Goal: Task Accomplishment & Management: Manage account settings

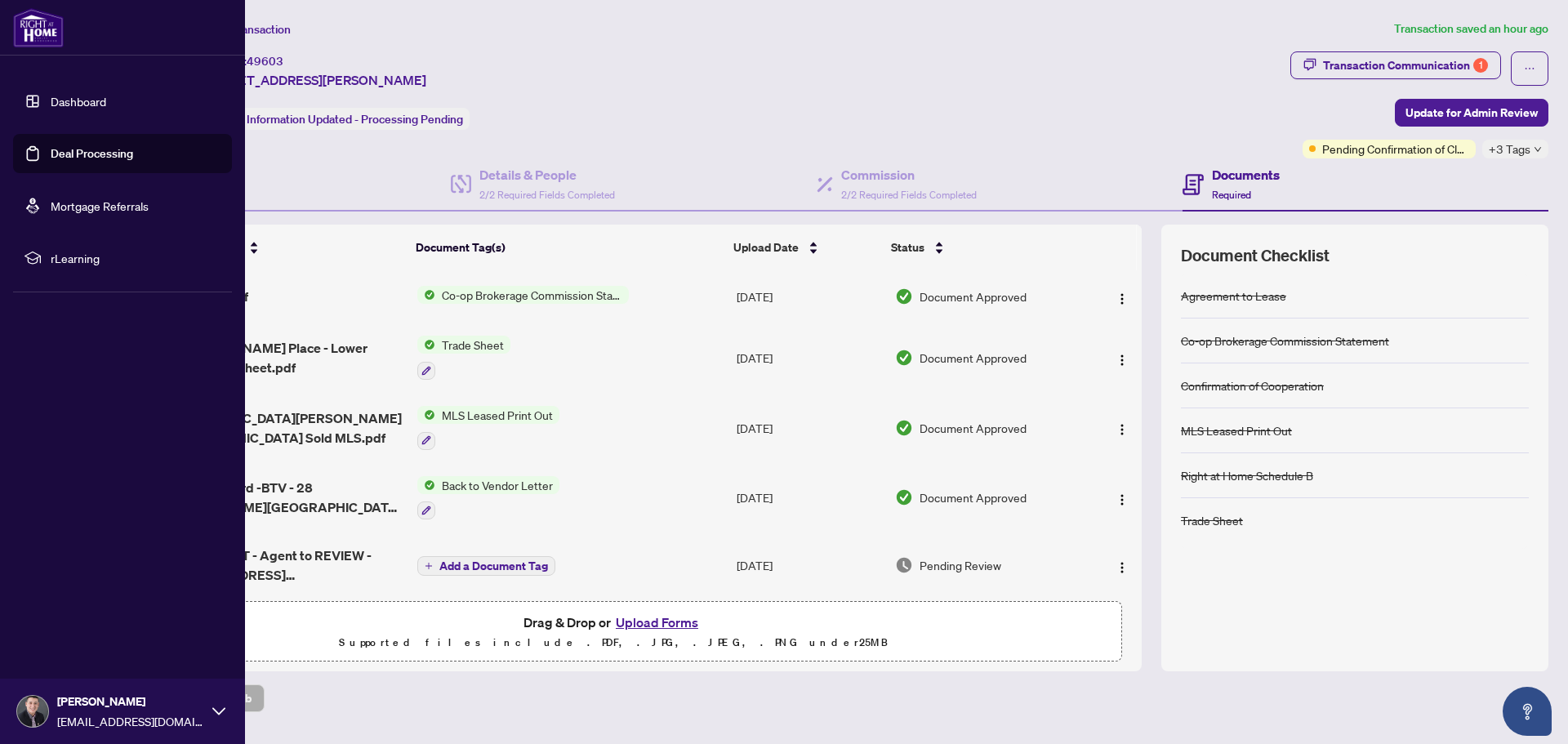
click at [50, 97] on link "Dashboard" at bounding box center [78, 101] width 55 height 15
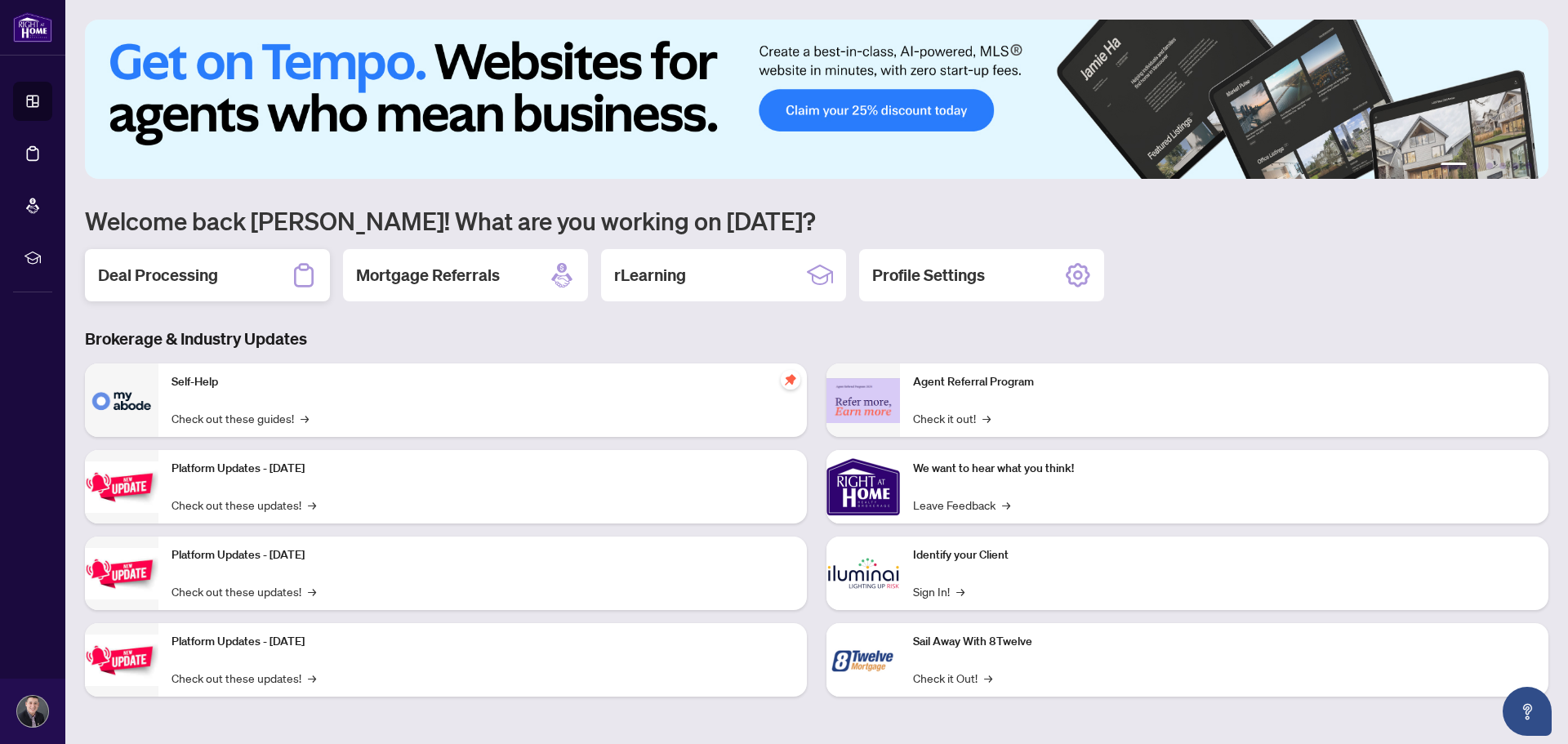
click at [198, 275] on h2 "Deal Processing" at bounding box center [157, 275] width 120 height 23
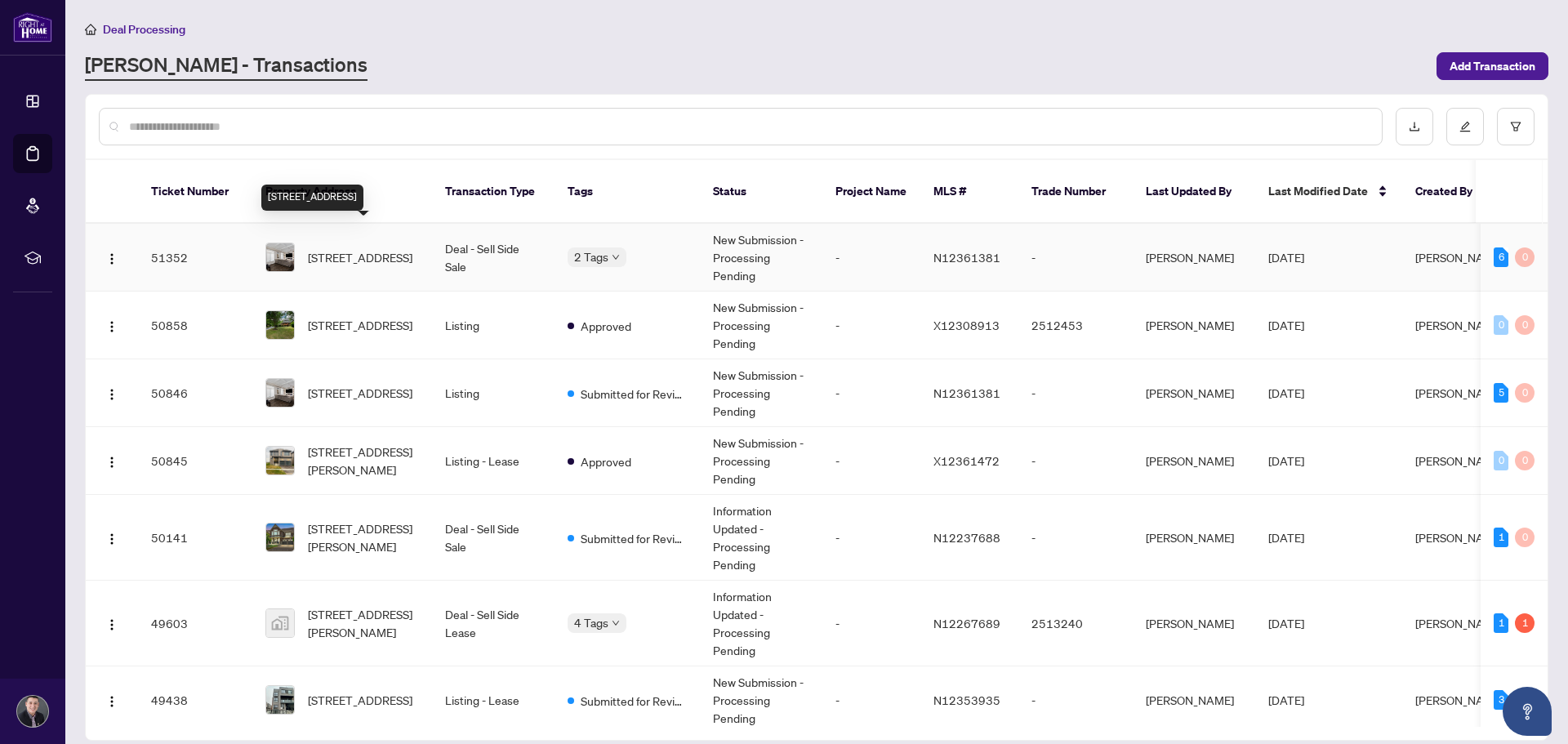
click at [343, 248] on span "[STREET_ADDRESS]" at bounding box center [360, 257] width 105 height 18
click at [343, 316] on span "[STREET_ADDRESS]" at bounding box center [360, 325] width 105 height 18
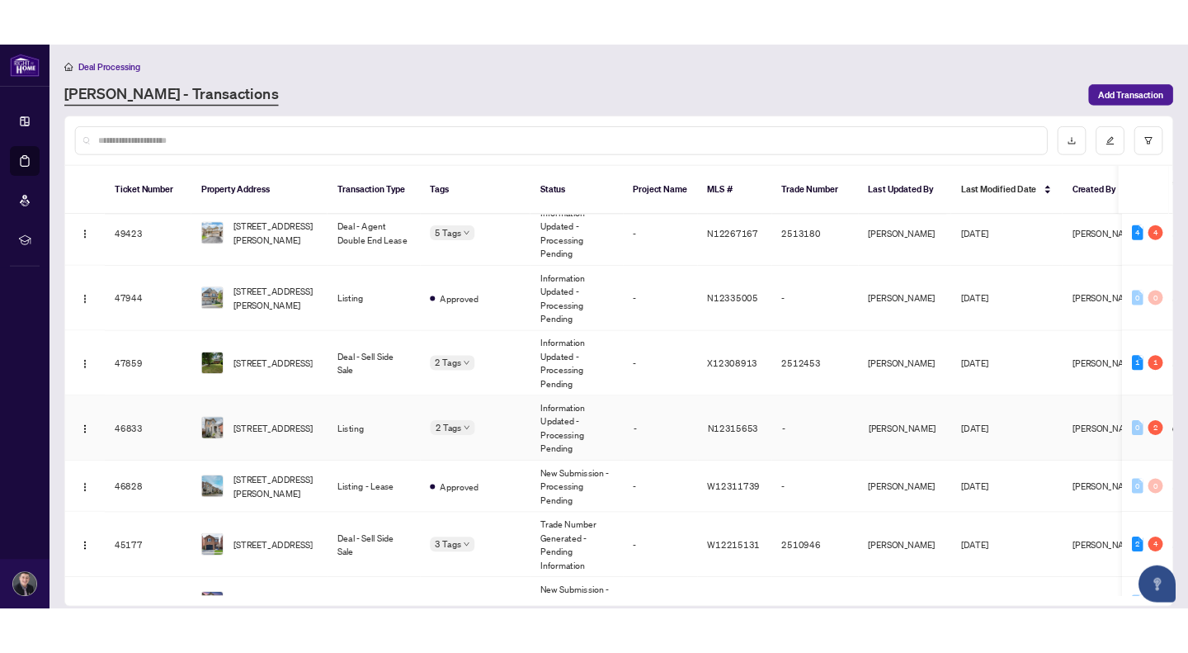
scroll to position [543, 0]
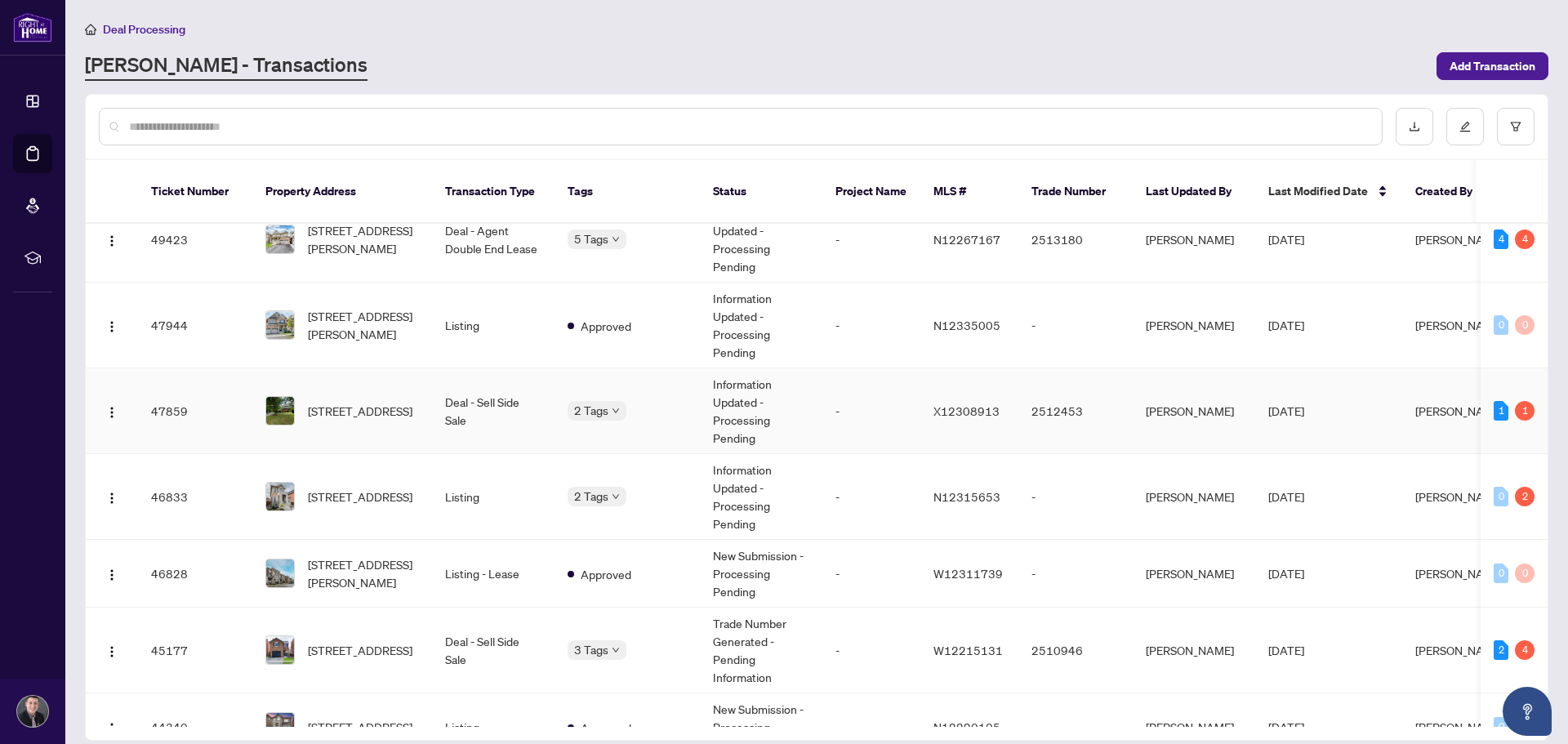
click at [352, 402] on span "[STREET_ADDRESS]" at bounding box center [360, 411] width 105 height 18
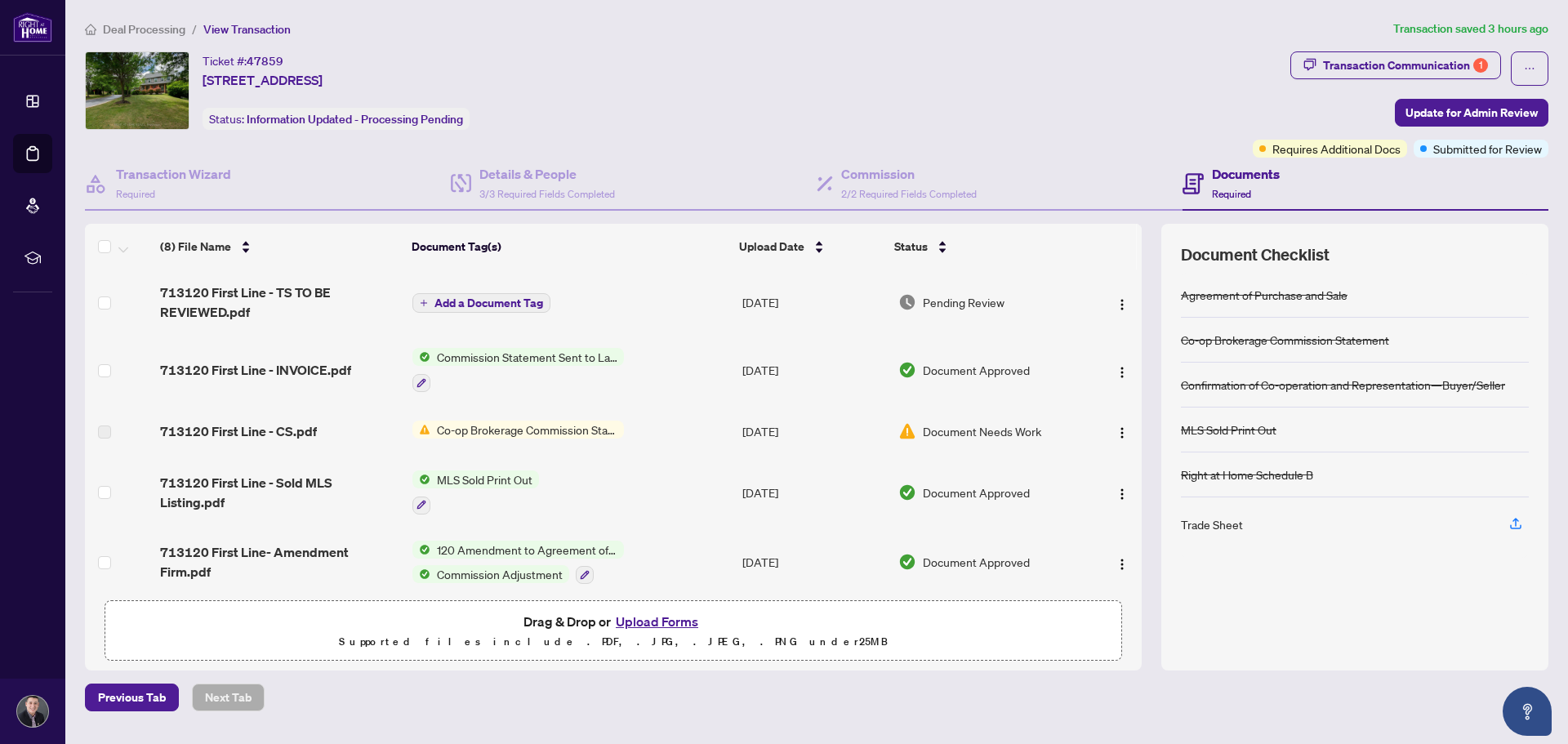
click at [492, 424] on span "Co-op Brokerage Commission Statement" at bounding box center [528, 429] width 194 height 18
click at [276, 432] on span "713120 First Line - CS.pdf" at bounding box center [239, 431] width 156 height 20
click at [1466, 61] on div "Transaction Communication 1" at bounding box center [1406, 65] width 165 height 26
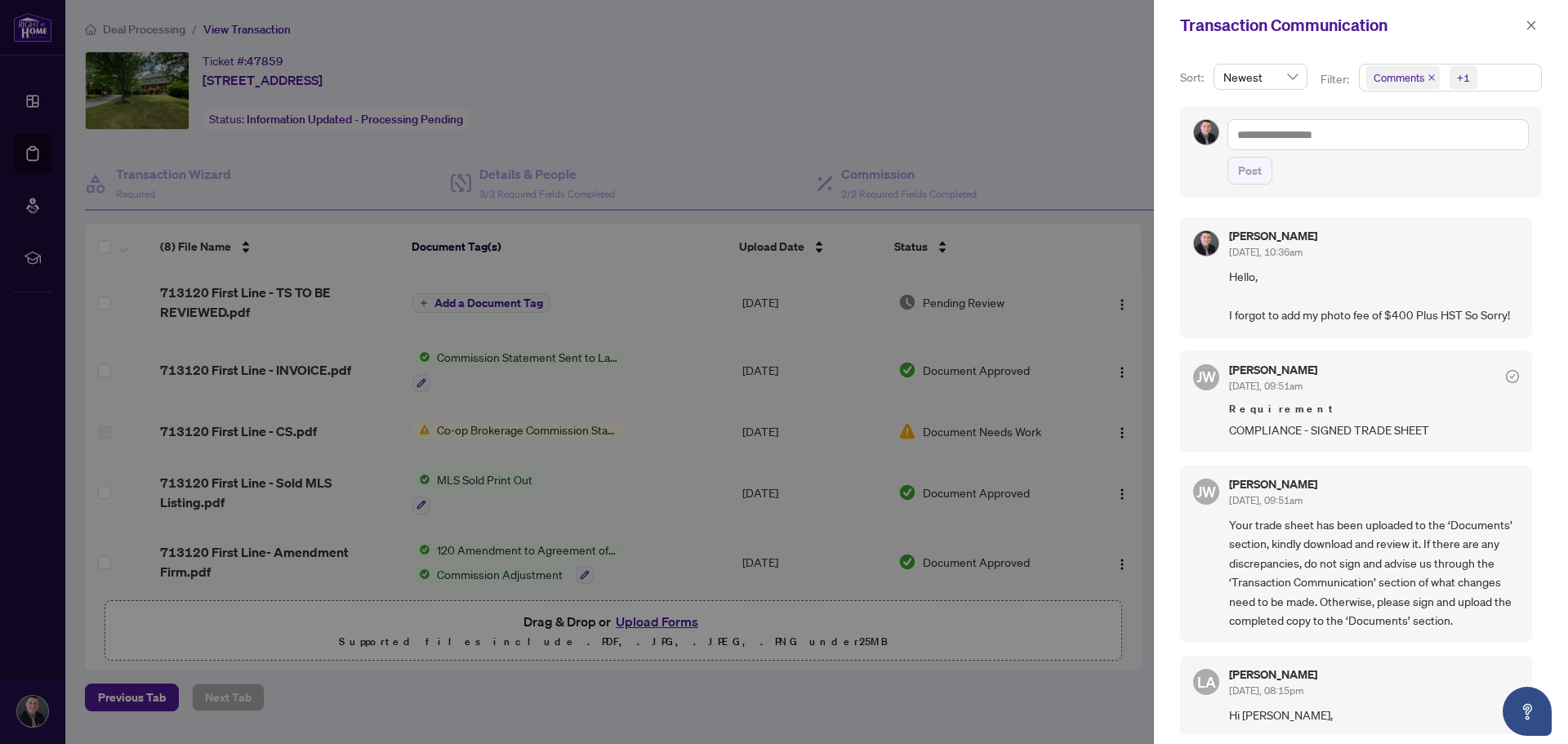
click at [651, 145] on div at bounding box center [784, 372] width 1568 height 744
click at [1537, 29] on button "button" at bounding box center [1530, 26] width 21 height 20
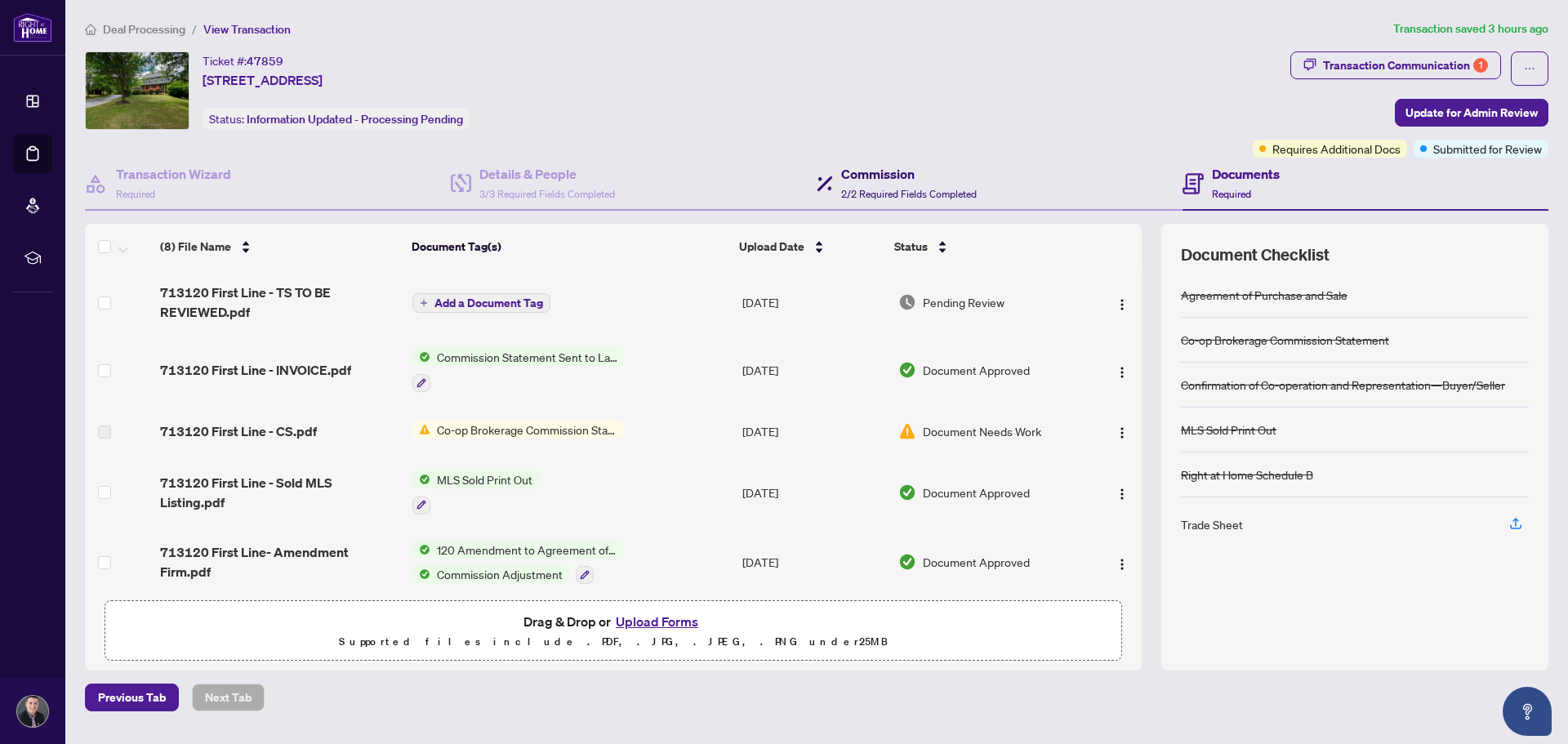
click at [887, 180] on h4 "Commission" at bounding box center [909, 174] width 136 height 20
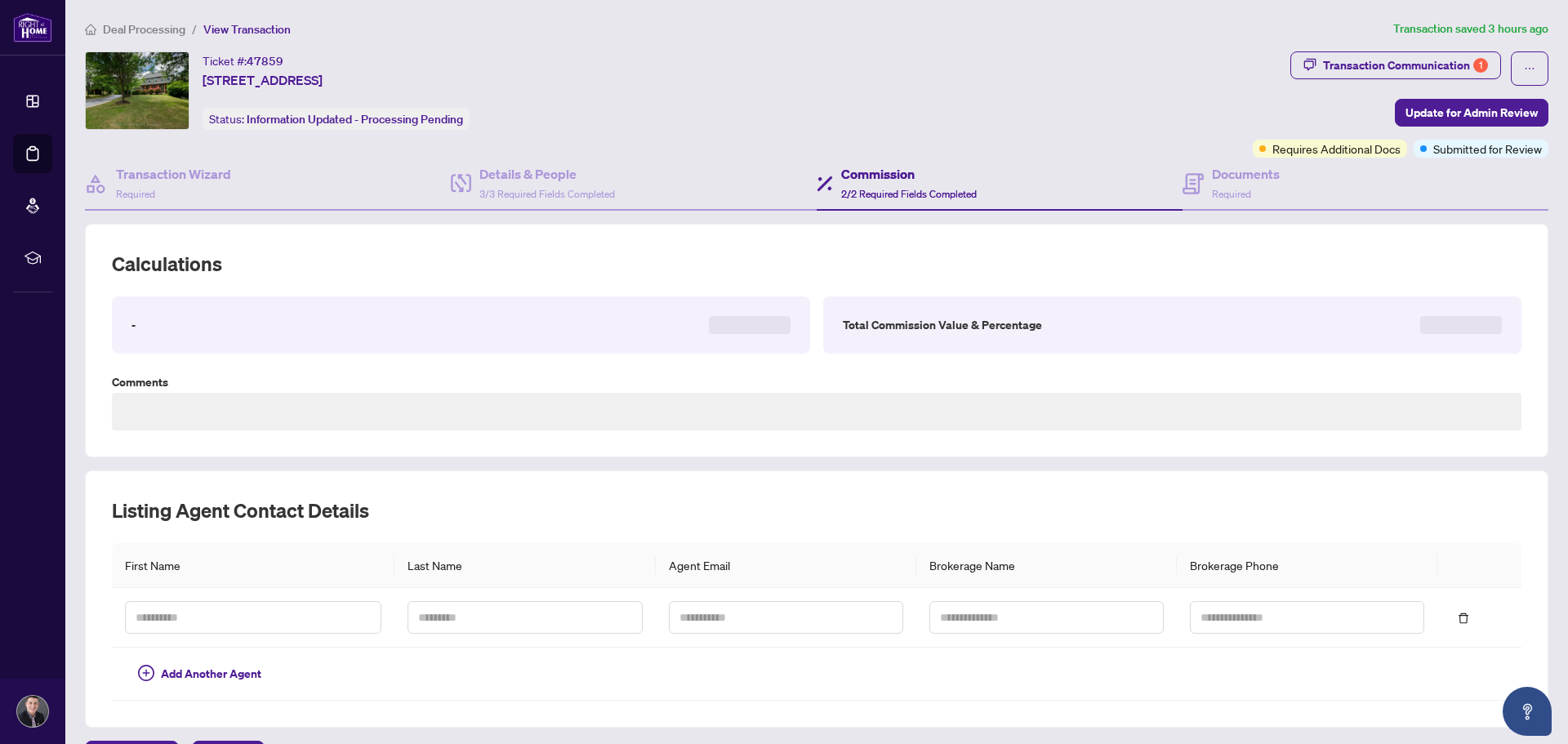
type textarea "**********"
